Goal: Task Accomplishment & Management: Complete application form

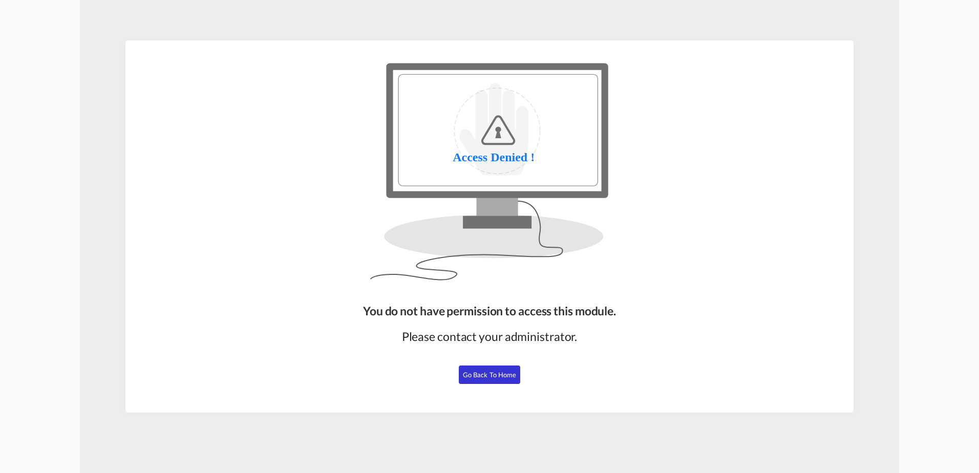
drag, startPoint x: 941, startPoint y: 299, endPoint x: 936, endPoint y: 290, distance: 10.1
click at [941, 299] on div "You do not have permission to access this module. Please contact your administr…" at bounding box center [489, 236] width 979 height 473
click at [501, 381] on button "Go Back to Home" at bounding box center [489, 375] width 61 height 18
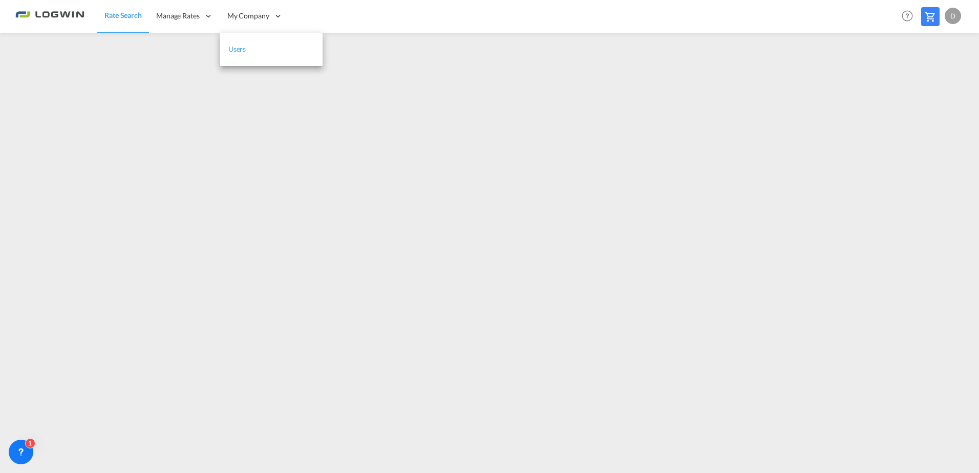
click at [248, 45] on link "Users" at bounding box center [271, 49] width 102 height 33
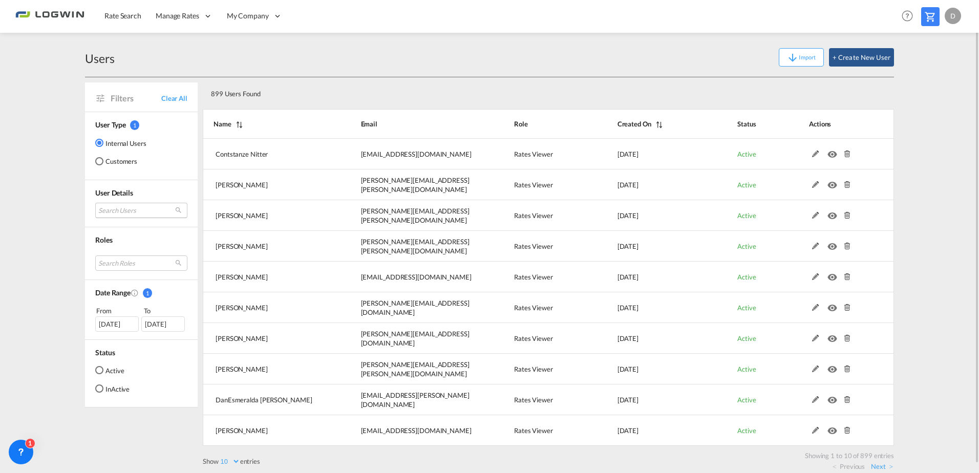
click at [130, 210] on md-select "Search Users contstanze Nitter [EMAIL_ADDRESS][DOMAIN_NAME] [PERSON_NAME] [PERS…" at bounding box center [141, 210] width 92 height 15
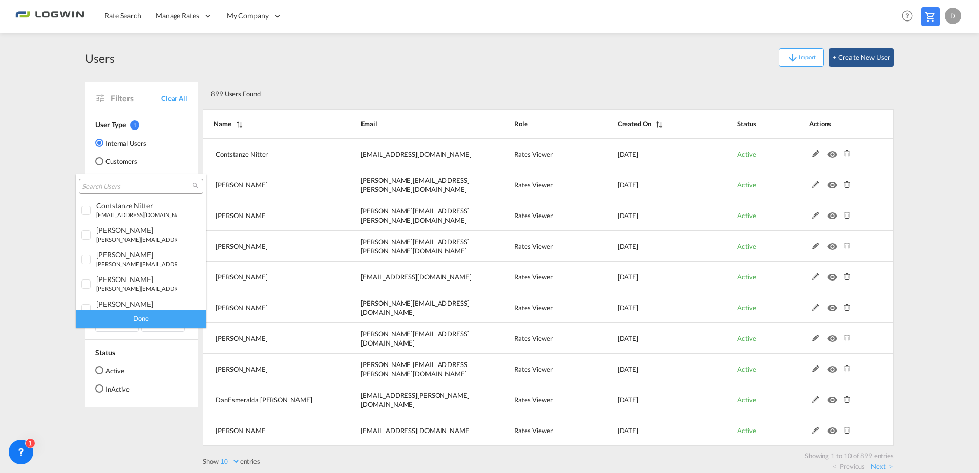
click at [122, 186] on input "search" at bounding box center [137, 186] width 110 height 9
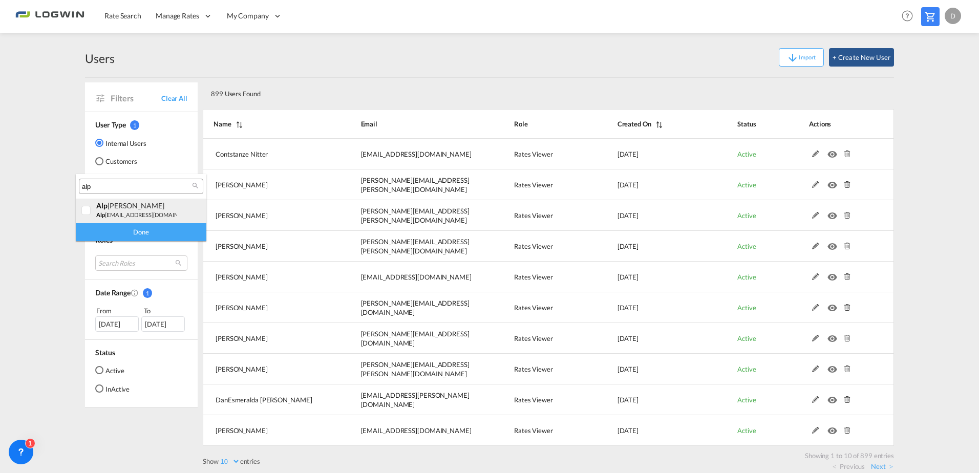
type input "alp"
click at [159, 203] on div "alp [PERSON_NAME]" at bounding box center [136, 205] width 80 height 9
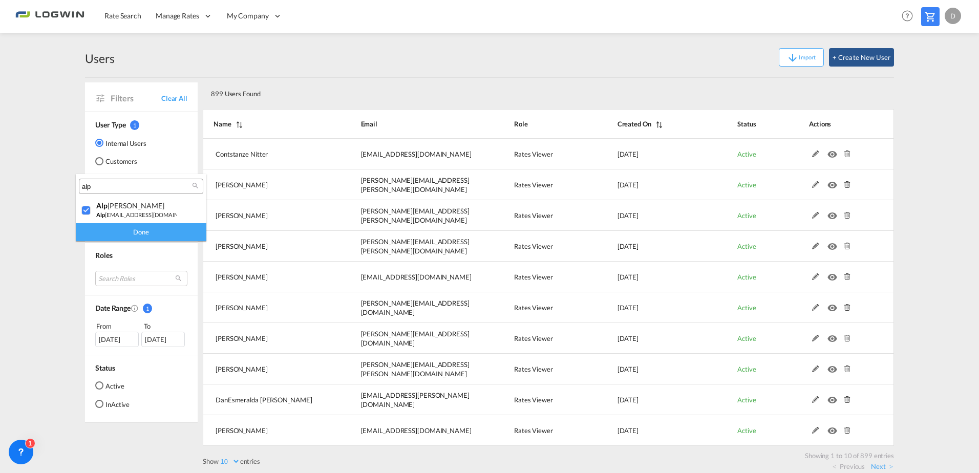
click at [157, 232] on div "Done" at bounding box center [141, 232] width 131 height 18
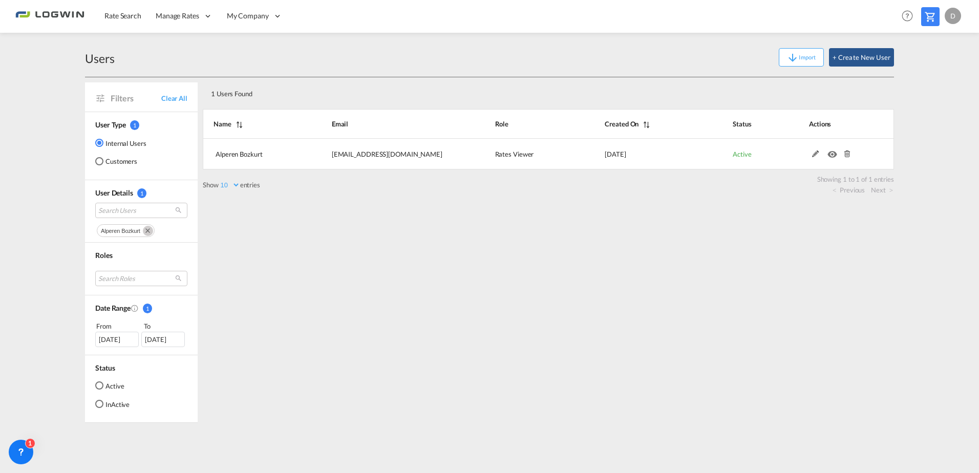
click at [577, 287] on div "1 Users Found Show 10 25 50 100 entries Search: Name Email Role Created On Stat…" at bounding box center [548, 250] width 691 height 346
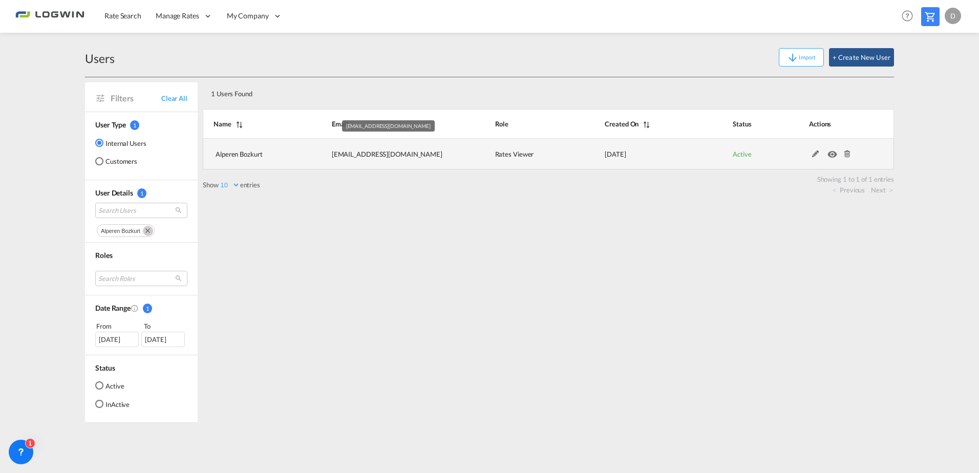
drag, startPoint x: 330, startPoint y: 154, endPoint x: 442, endPoint y: 158, distance: 112.2
click at [442, 158] on td "[EMAIL_ADDRESS][DOMAIN_NAME]" at bounding box center [387, 154] width 163 height 31
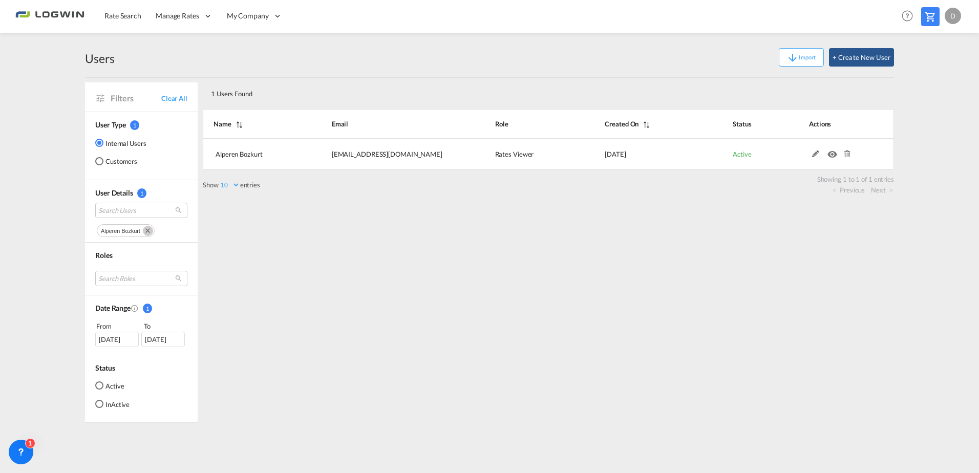
copy span "[EMAIL_ADDRESS][DOMAIN_NAME]"
click at [467, 224] on div "1 Users Found Show 10 25 50 100 entries Search: Name Email Role Created On Stat…" at bounding box center [548, 250] width 691 height 346
click at [882, 56] on button "+ Create New User" at bounding box center [861, 57] width 65 height 18
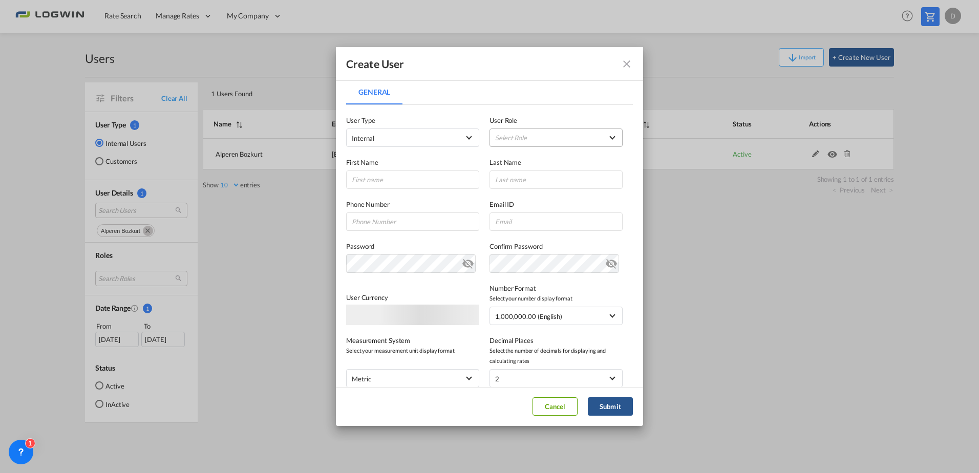
click at [500, 132] on md-select "Select Role ADMIN GLOBAL Essentials Admin GLOBAL Essentials Manager GLOBAL Esse…" at bounding box center [556, 138] width 133 height 18
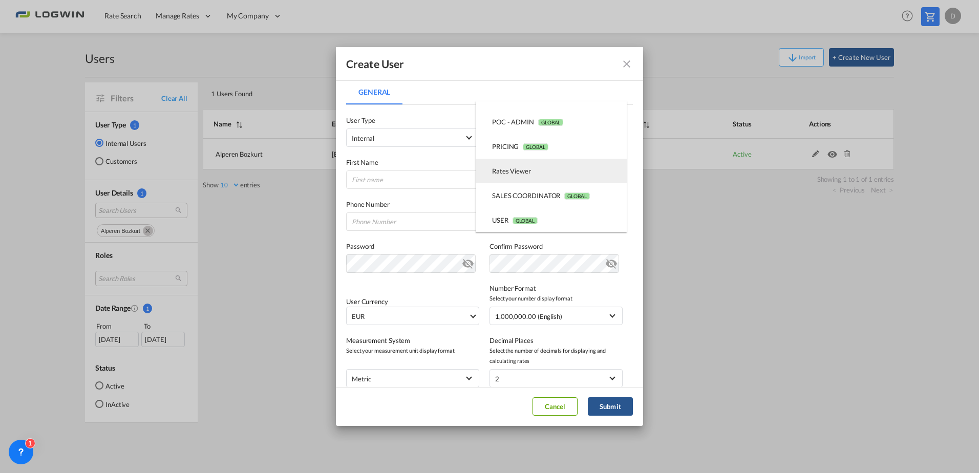
click at [555, 167] on md-option "Rates Viewer USER_DEFINED" at bounding box center [551, 171] width 151 height 25
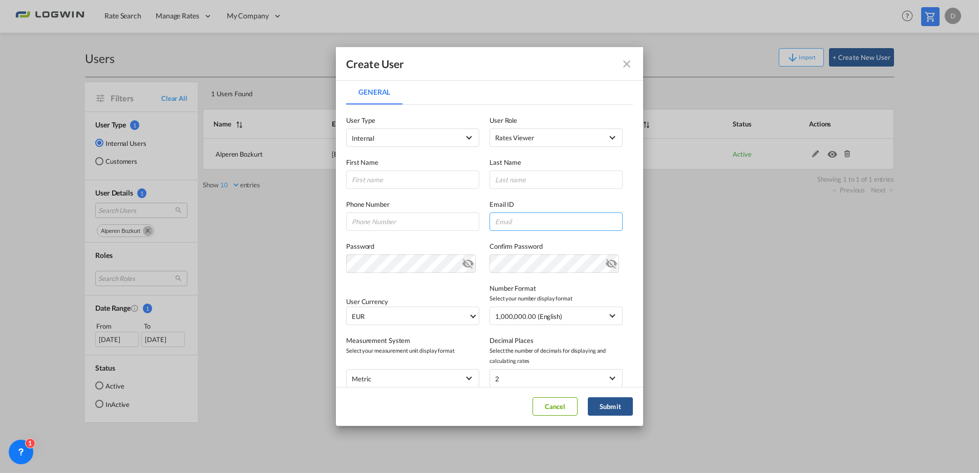
click at [510, 214] on input "General General ..." at bounding box center [556, 221] width 133 height 18
paste input "[PERSON_NAME][EMAIL_ADDRESS][DOMAIN_NAME]"
click at [526, 217] on input "[PERSON_NAME][EMAIL_ADDRESS][DOMAIN_NAME]" at bounding box center [556, 221] width 133 height 18
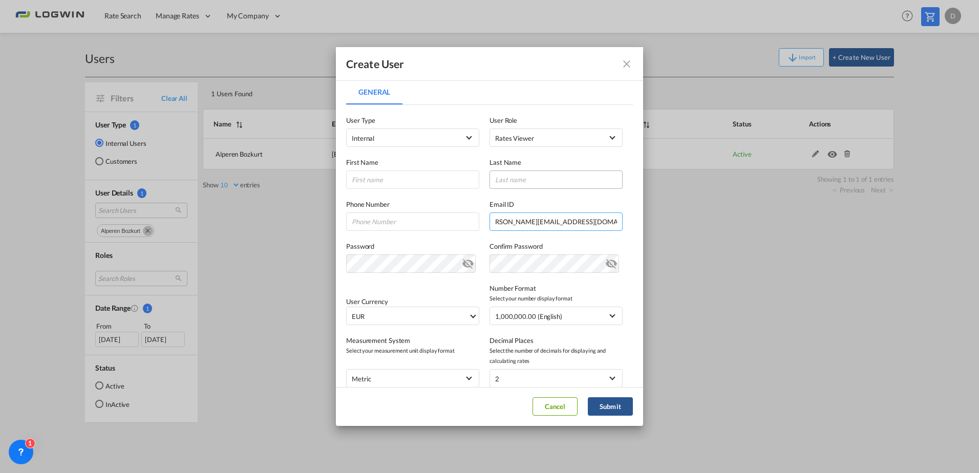
type input "[PERSON_NAME][EMAIL_ADDRESS][DOMAIN_NAME]"
click at [526, 188] on input "General General ..." at bounding box center [556, 180] width 133 height 18
paste input "perchthaler"
type input "perchthaler"
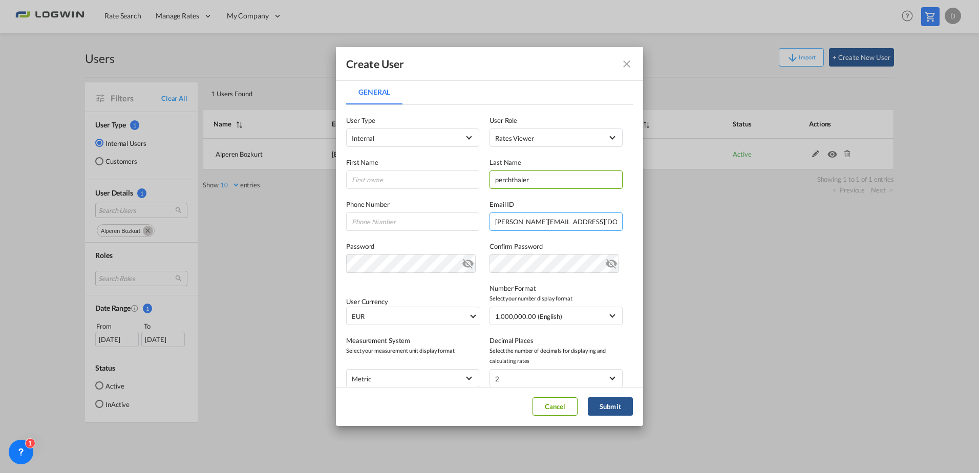
click at [508, 222] on input "[PERSON_NAME][EMAIL_ADDRESS][DOMAIN_NAME]" at bounding box center [556, 221] width 133 height 18
click at [411, 186] on input "General General ..." at bounding box center [412, 180] width 133 height 18
paste input "[PERSON_NAME]"
click at [352, 180] on input "[PERSON_NAME]" at bounding box center [412, 180] width 133 height 18
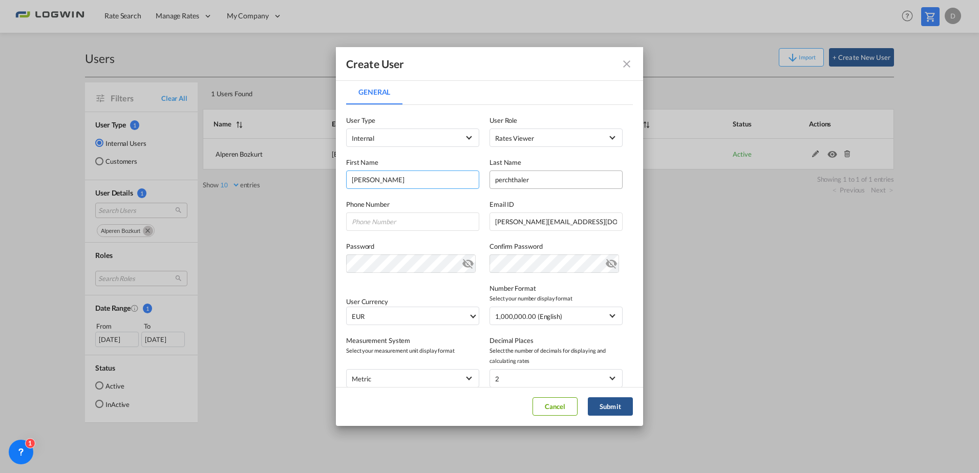
type input "[PERSON_NAME]"
click at [495, 180] on input "perchthaler" at bounding box center [556, 180] width 133 height 18
type input "Perchthaler"
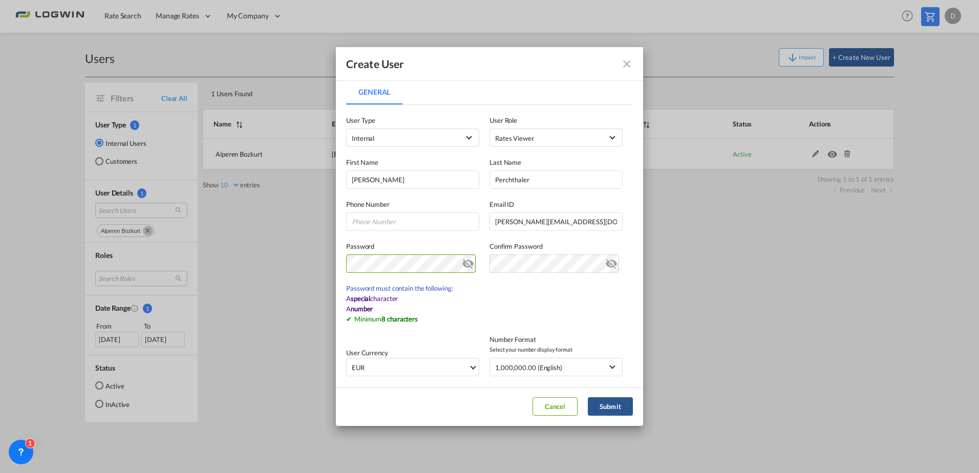
click at [465, 259] on md-icon "icon-eye-off" at bounding box center [468, 262] width 12 height 12
click at [323, 256] on div "Create User General General User Type Internal Internal Customer User Role Rate…" at bounding box center [489, 236] width 979 height 473
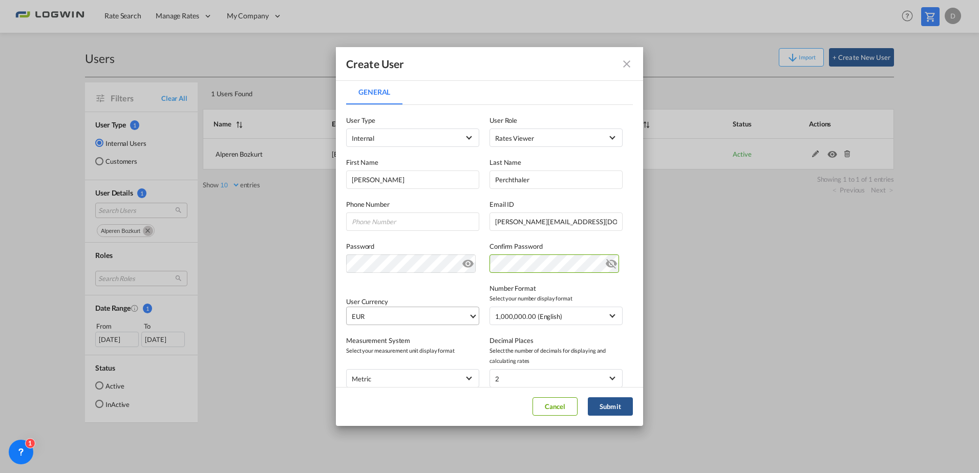
click at [408, 316] on span "EUR" at bounding box center [410, 316] width 117 height 10
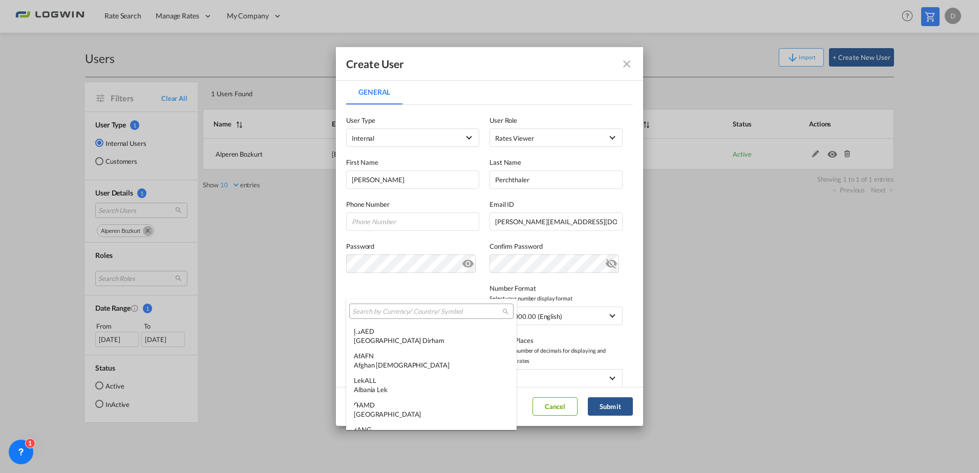
scroll to position [1028, 0]
click at [410, 310] on input "search" at bounding box center [427, 311] width 150 height 9
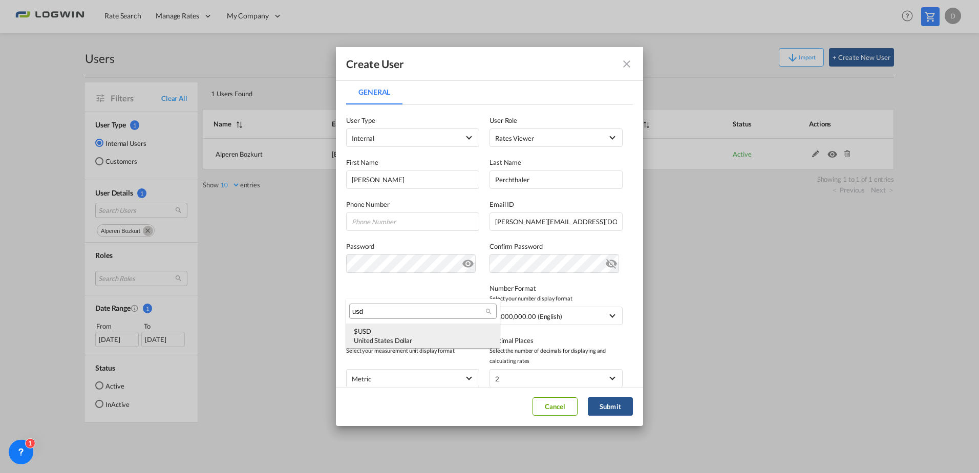
scroll to position [0, 0]
type input "usd"
click at [413, 335] on div "$ USD United States Dollar" at bounding box center [423, 336] width 138 height 18
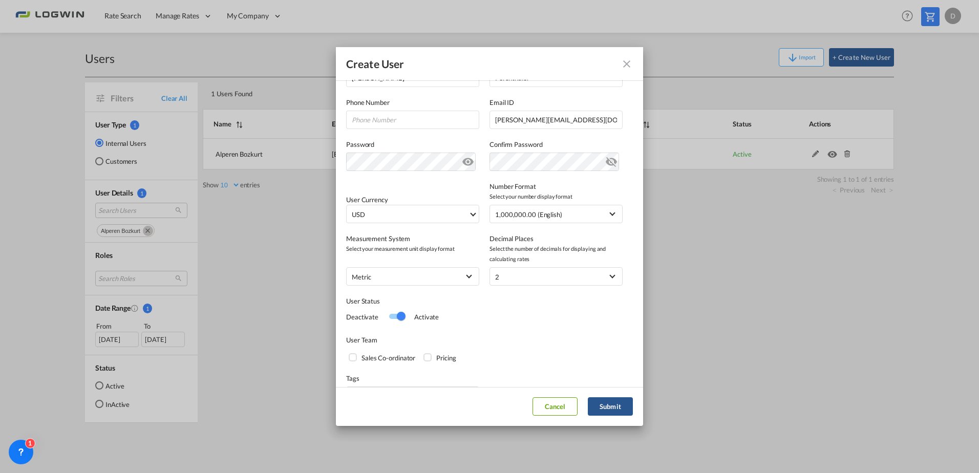
scroll to position [130, 0]
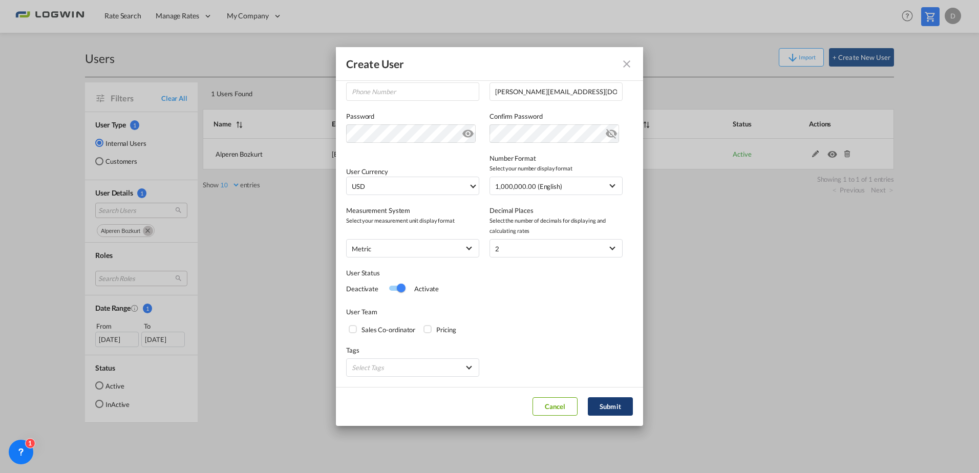
click at [615, 400] on button "Submit" at bounding box center [610, 406] width 45 height 18
